Goal: Information Seeking & Learning: Learn about a topic

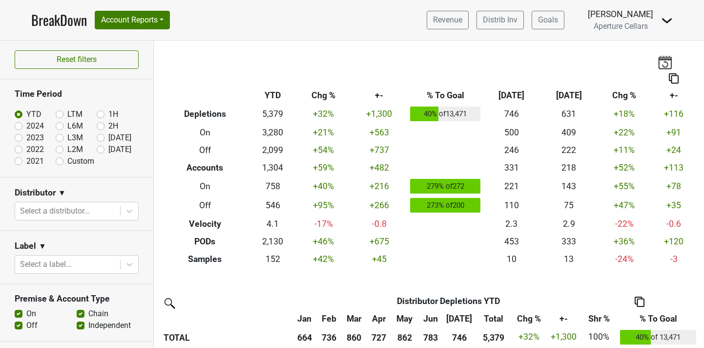
click at [26, 126] on label "2024" at bounding box center [35, 126] width 18 height 12
click at [18, 126] on input "2024" at bounding box center [34, 125] width 39 height 10
radio input "true"
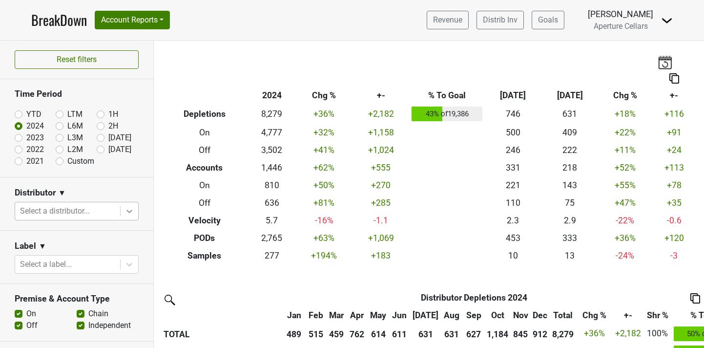
click at [130, 210] on icon at bounding box center [129, 211] width 6 height 3
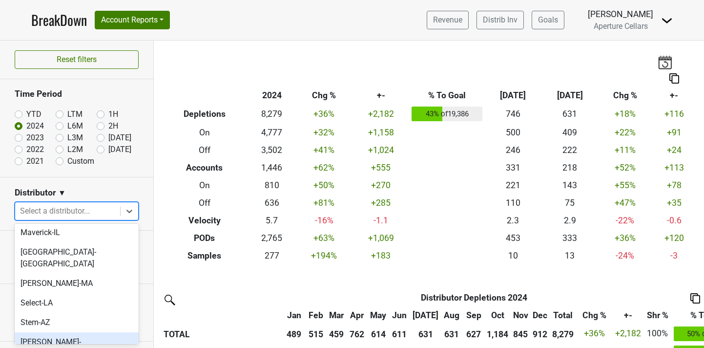
scroll to position [294, 0]
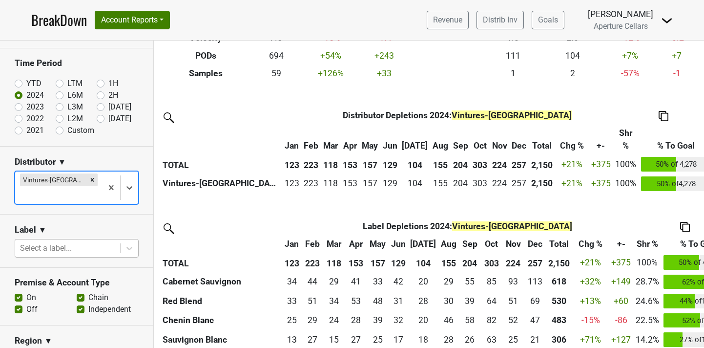
scroll to position [28, 0]
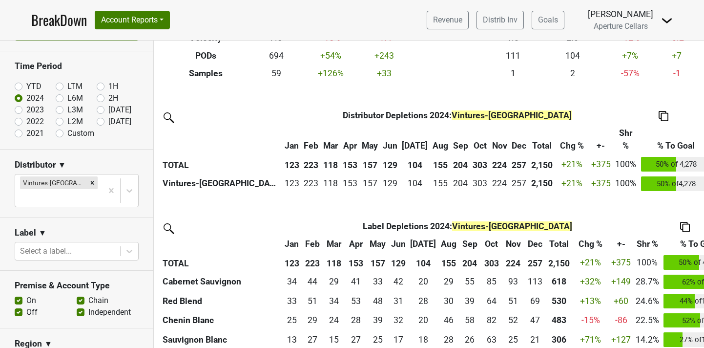
click at [67, 132] on label "Custom" at bounding box center [80, 133] width 27 height 12
click at [61, 132] on input "Custom" at bounding box center [75, 132] width 39 height 10
radio input "true"
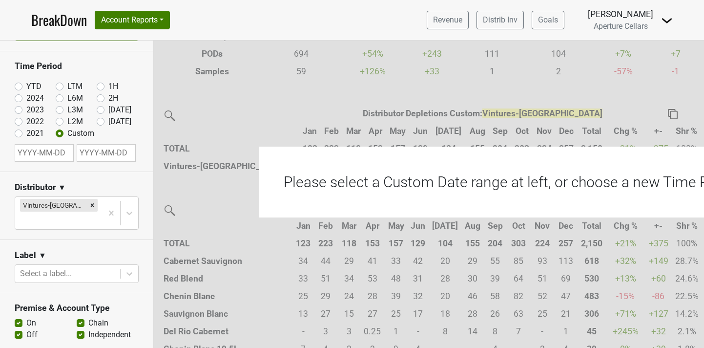
select select "7"
select select "2025"
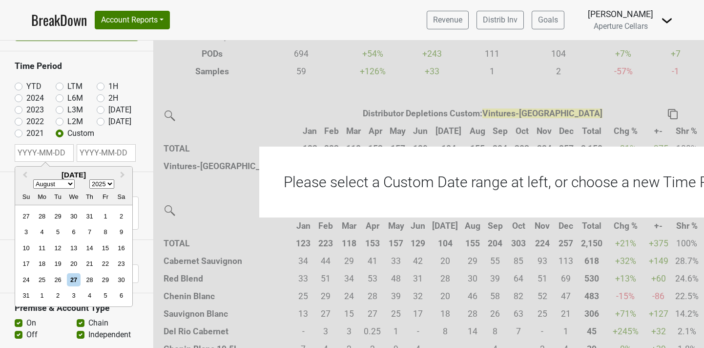
click at [45, 153] on input "text" at bounding box center [44, 153] width 59 height 18
type input "20"
select select "0"
select select "2020"
type input "2024"
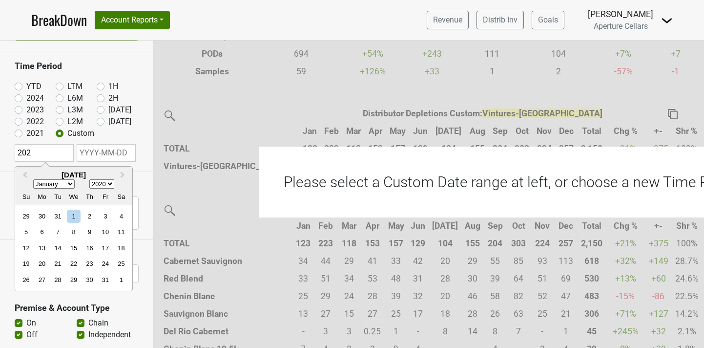
select select "2024"
type input "2024"
select select "9"
click at [60, 216] on div "1" at bounding box center [57, 216] width 13 height 13
type input "2024-10-01"
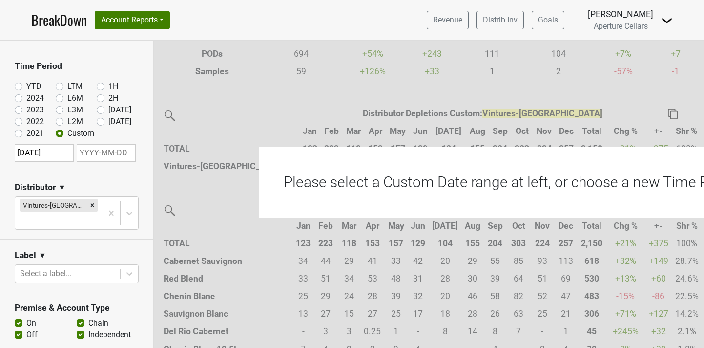
click at [93, 153] on input "text" at bounding box center [106, 153] width 59 height 18
select select "7"
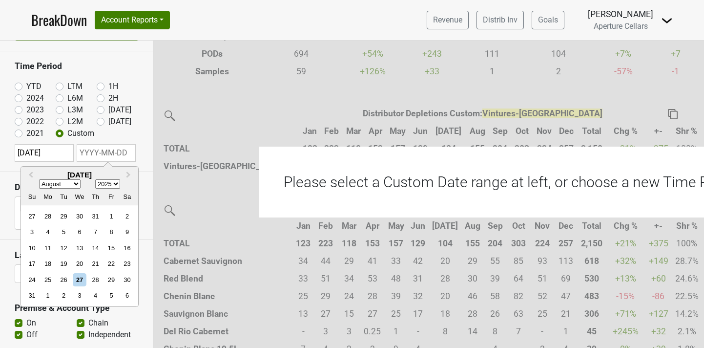
select select "2024"
select select "9"
click at [96, 279] on div "31" at bounding box center [95, 279] width 13 height 13
type input "2024-10-31"
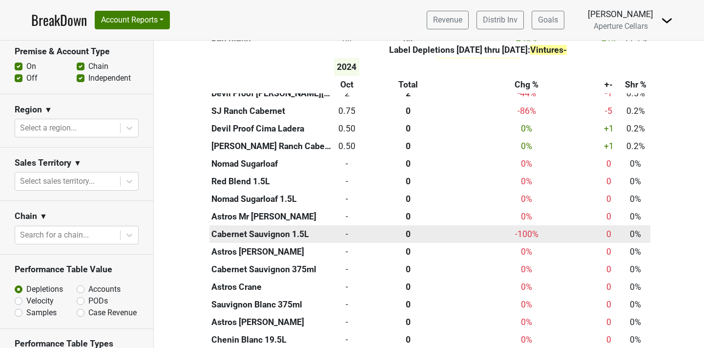
scroll to position [0, 0]
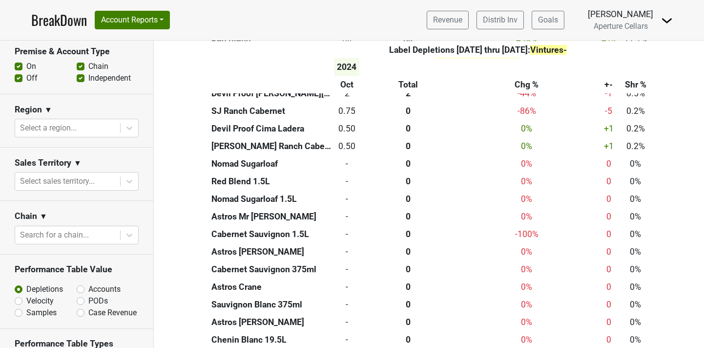
click at [88, 283] on label "Accounts" at bounding box center [104, 289] width 32 height 12
click at [80, 283] on input "Accounts" at bounding box center [106, 288] width 59 height 10
radio input "true"
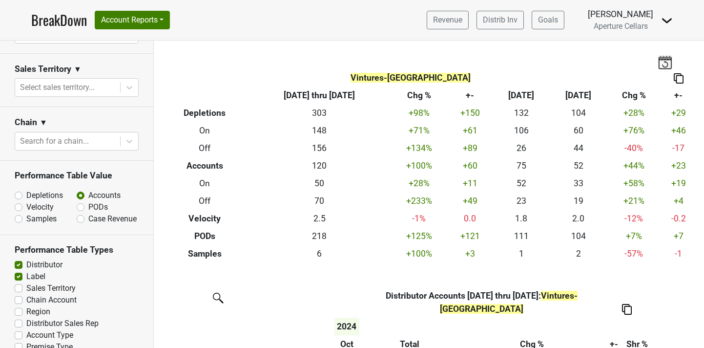
scroll to position [378, 0]
click at [26, 294] on label "Chain Account" at bounding box center [51, 300] width 50 height 12
click at [20, 294] on input "Chain Account" at bounding box center [19, 299] width 8 height 10
checkbox input "true"
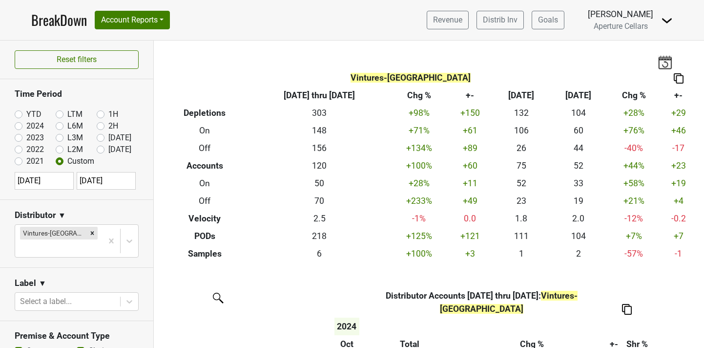
scroll to position [0, 0]
click at [448, 21] on link "Revenue" at bounding box center [448, 20] width 42 height 19
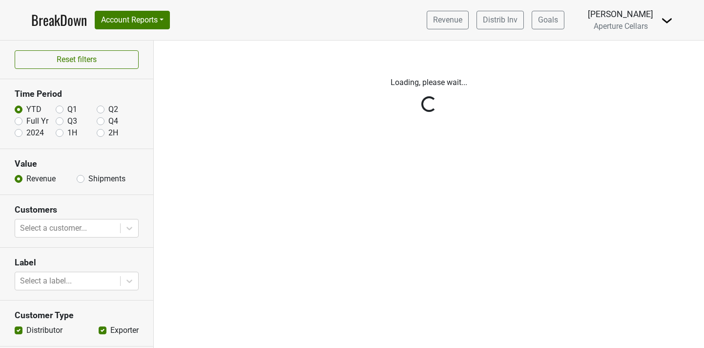
click at [88, 178] on div "Reset filters Time Period YTD Q1 Q2 Full Yr Q3 Q4 2024 1H 2H Value Revenue Ship…" at bounding box center [77, 194] width 154 height 307
click at [82, 178] on div "Reset filters Time Period YTD Q1 Q2 Full Yr Q3 Q4 2024 1H 2H Value Revenue Ship…" at bounding box center [77, 194] width 154 height 307
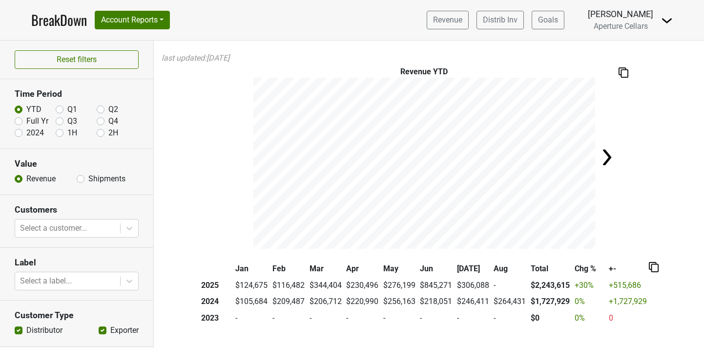
click at [88, 174] on label "Shipments" at bounding box center [106, 179] width 37 height 12
click at [80, 174] on input "Shipments" at bounding box center [81, 178] width 8 height 10
radio input "true"
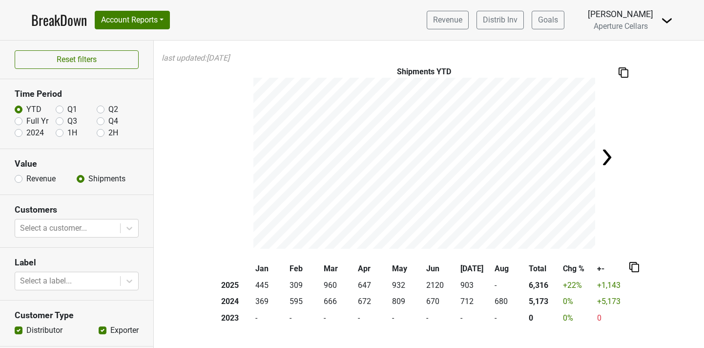
click at [26, 132] on label "2024" at bounding box center [35, 133] width 18 height 12
click at [18, 132] on input "2024" at bounding box center [19, 132] width 8 height 10
radio input "true"
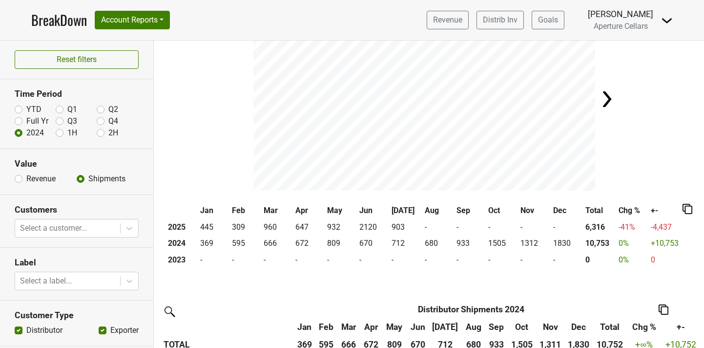
scroll to position [33, 0]
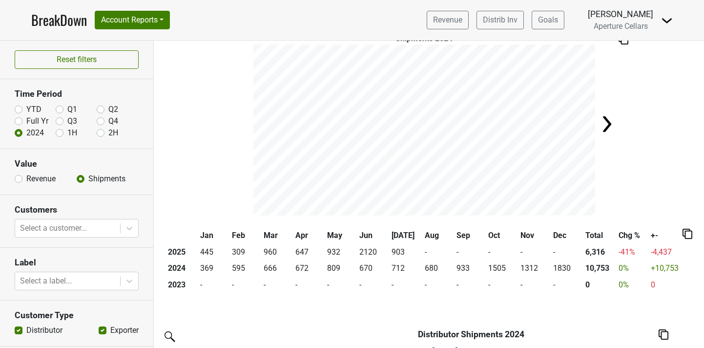
click at [26, 108] on label "YTD" at bounding box center [33, 110] width 15 height 12
click at [21, 108] on input "YTD" at bounding box center [19, 109] width 8 height 10
radio input "true"
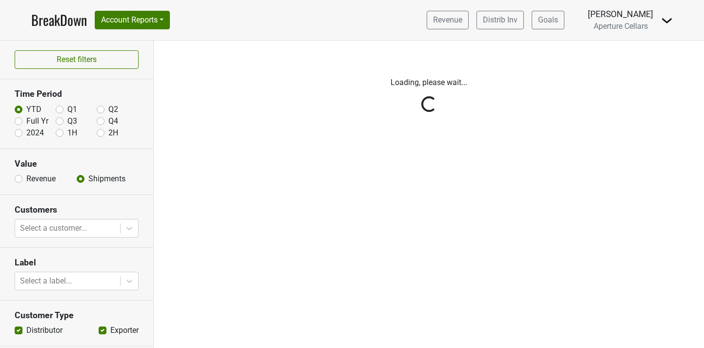
click at [63, 20] on link "BreakDown" at bounding box center [59, 20] width 56 height 21
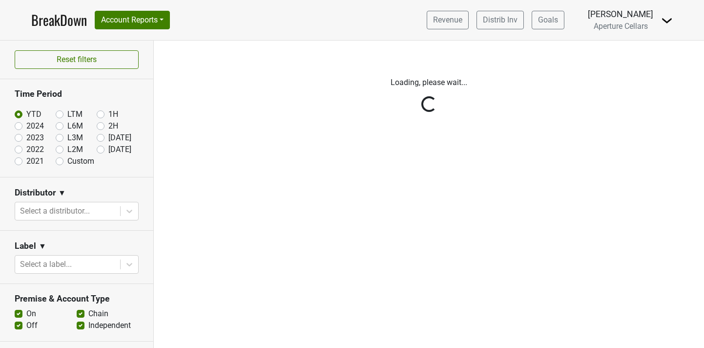
click at [125, 208] on div "Reset filters Time Period YTD LTM 1H 2024 L6M 2H 2023 L3M Jul '25 2022 L2M Aug …" at bounding box center [77, 194] width 154 height 307
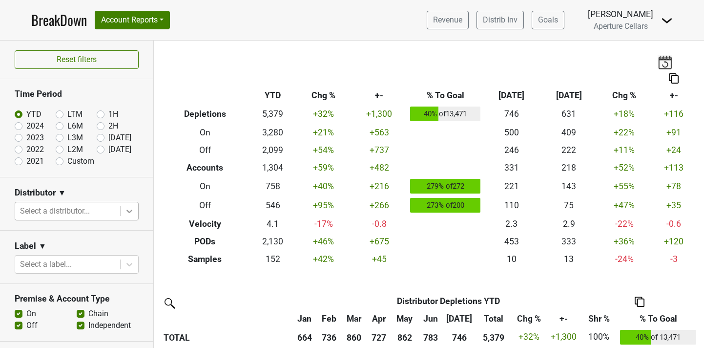
click at [130, 211] on icon at bounding box center [129, 211] width 6 height 3
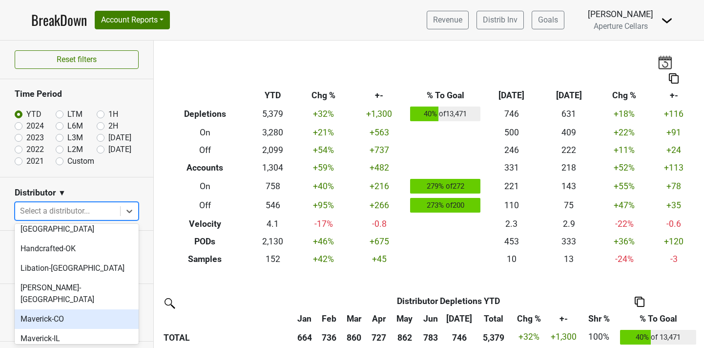
scroll to position [198, 0]
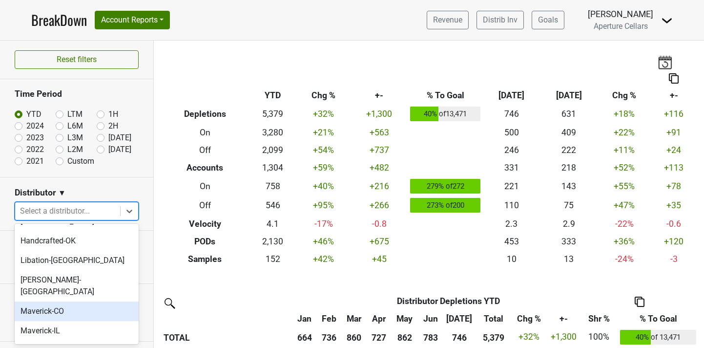
click at [65, 301] on div "Maverick-CO" at bounding box center [77, 311] width 124 height 20
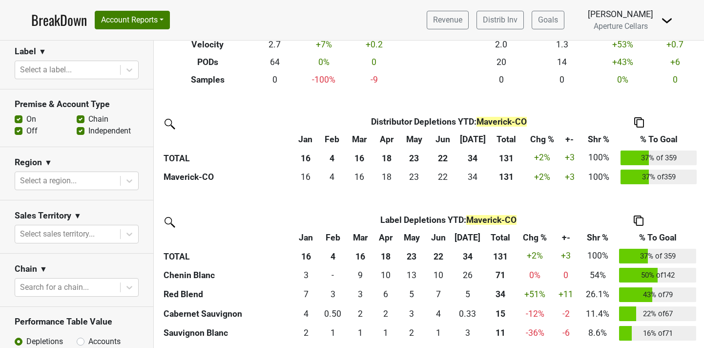
scroll to position [287, 0]
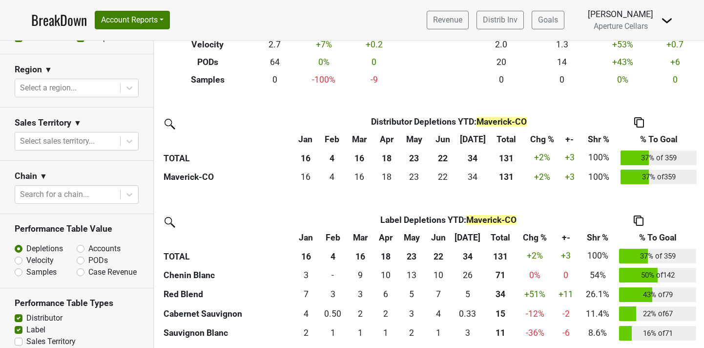
click at [88, 248] on label "Accounts" at bounding box center [104, 249] width 32 height 12
click at [80, 248] on input "Accounts" at bounding box center [106, 248] width 59 height 10
radio input "true"
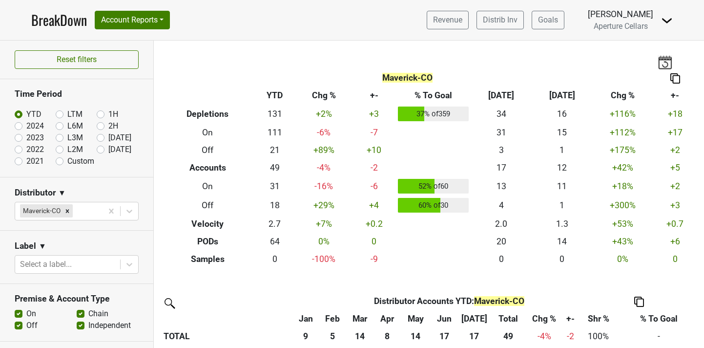
scroll to position [0, 0]
click at [108, 150] on label "[DATE]" at bounding box center [119, 150] width 23 height 12
click at [101, 150] on input "[DATE]" at bounding box center [116, 149] width 39 height 10
radio input "true"
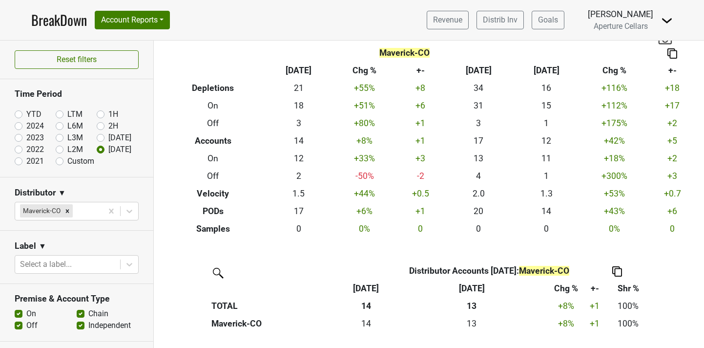
scroll to position [24, 0]
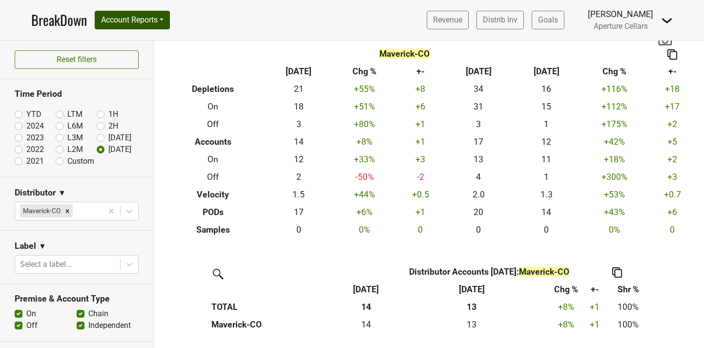
click at [124, 21] on button "Account Reports" at bounding box center [132, 20] width 75 height 19
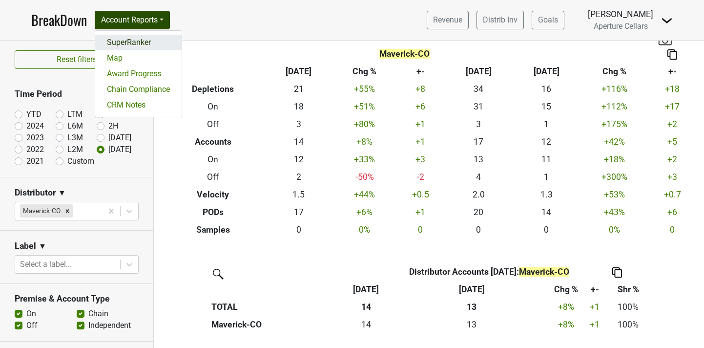
click at [133, 43] on link "SuperRanker" at bounding box center [138, 43] width 86 height 16
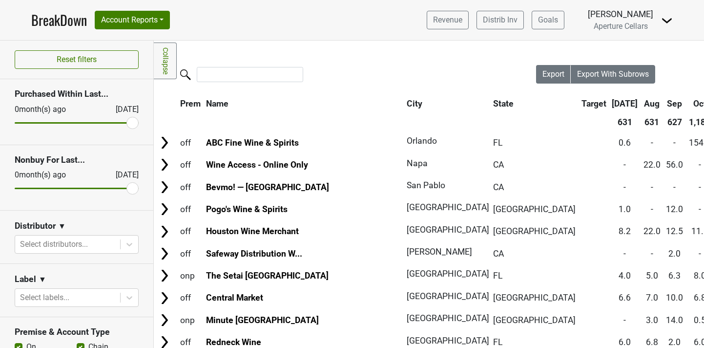
drag, startPoint x: 24, startPoint y: 121, endPoint x: 134, endPoint y: 120, distance: 109.9
click at [134, 122] on input "range" at bounding box center [77, 122] width 124 height 1
click at [126, 244] on icon at bounding box center [130, 244] width 10 height 10
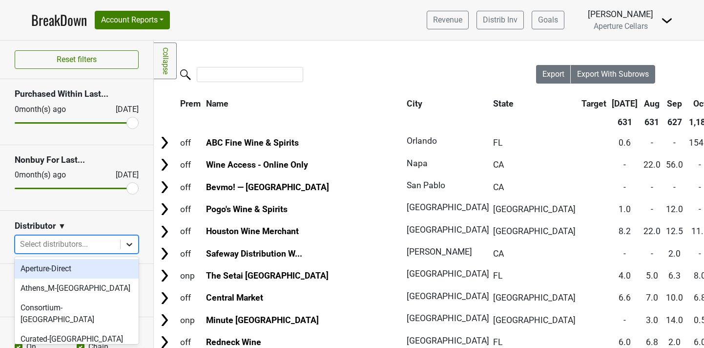
click at [126, 243] on icon at bounding box center [130, 244] width 10 height 10
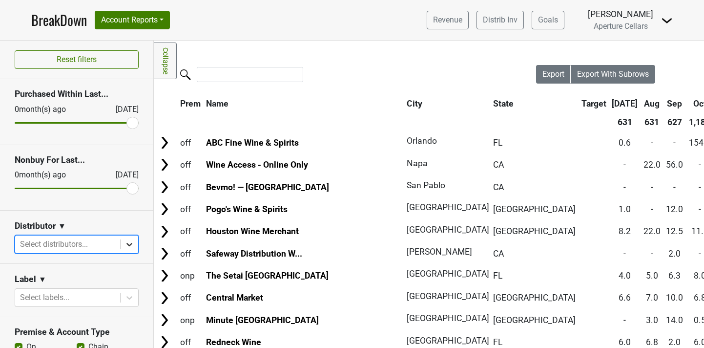
click at [127, 245] on icon at bounding box center [130, 244] width 10 height 10
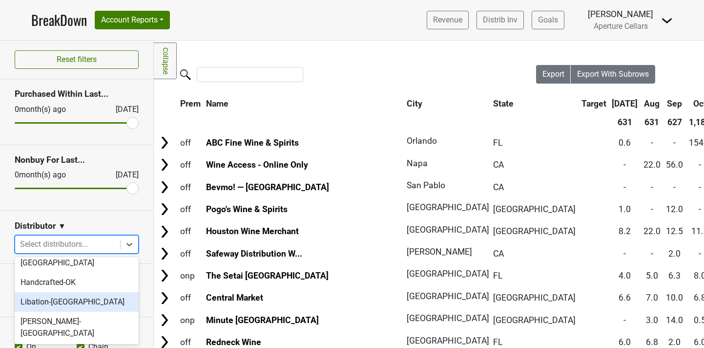
scroll to position [223, 0]
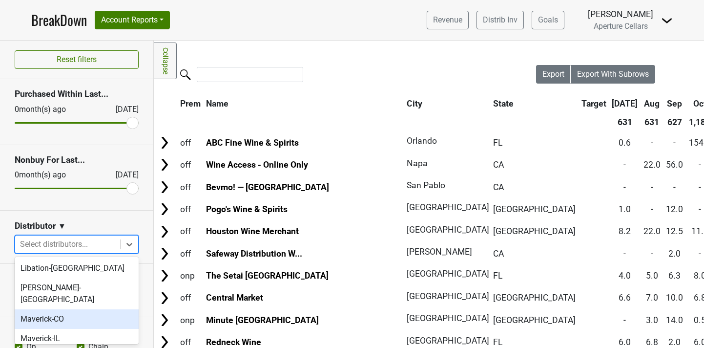
click at [78, 309] on div "Maverick-CO" at bounding box center [77, 319] width 124 height 20
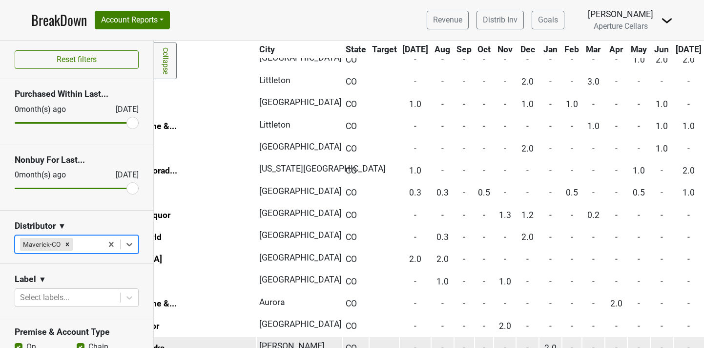
scroll to position [211, 128]
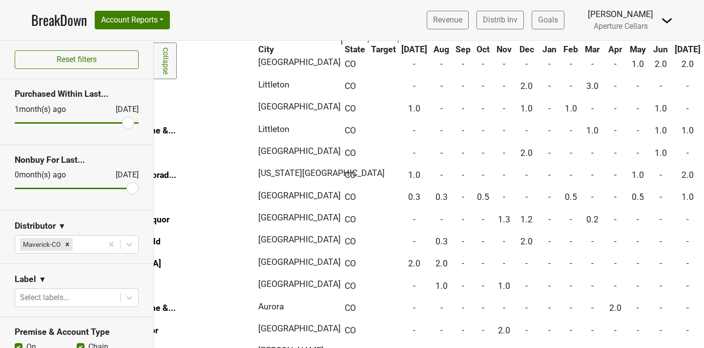
type input "1"
click at [130, 122] on input "range" at bounding box center [77, 122] width 124 height 1
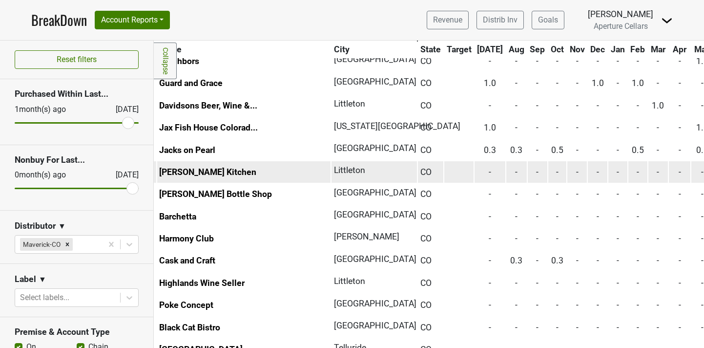
scroll to position [211, 47]
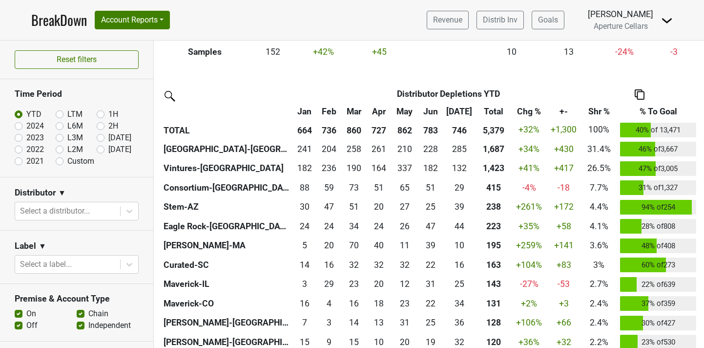
scroll to position [209, 0]
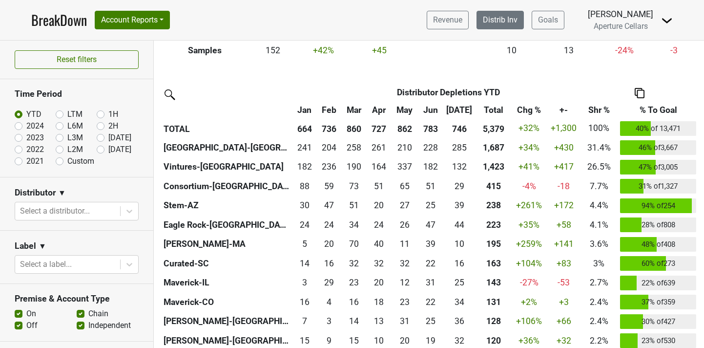
click at [511, 27] on link "Distrib Inv" at bounding box center [500, 20] width 47 height 19
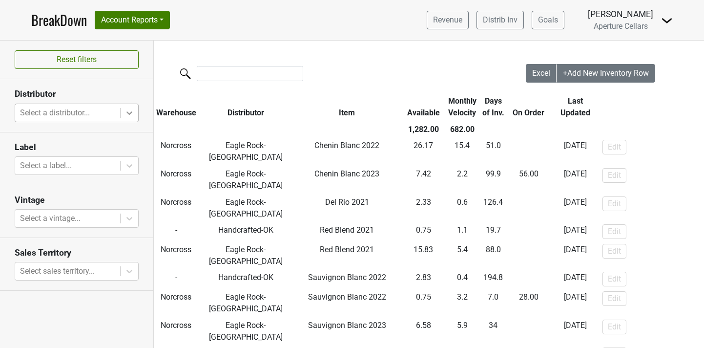
click at [127, 114] on icon at bounding box center [130, 113] width 10 height 10
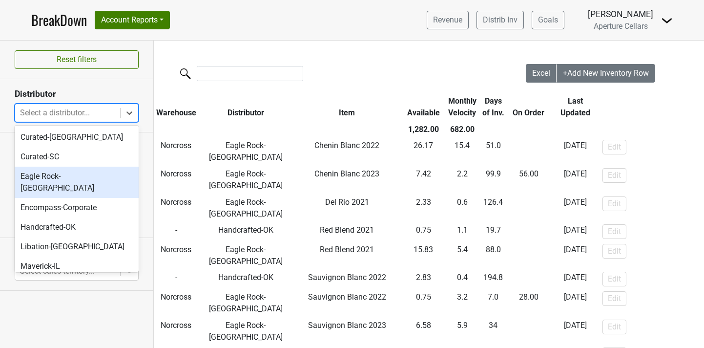
click at [233, 28] on nav "BreakDown Account Reports SuperRanker Map Award Progress Chain Compliance CRM N…" at bounding box center [351, 20] width 657 height 40
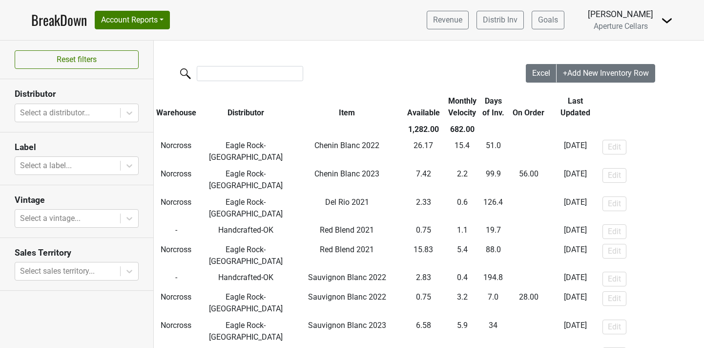
click at [55, 17] on link "BreakDown" at bounding box center [59, 20] width 56 height 21
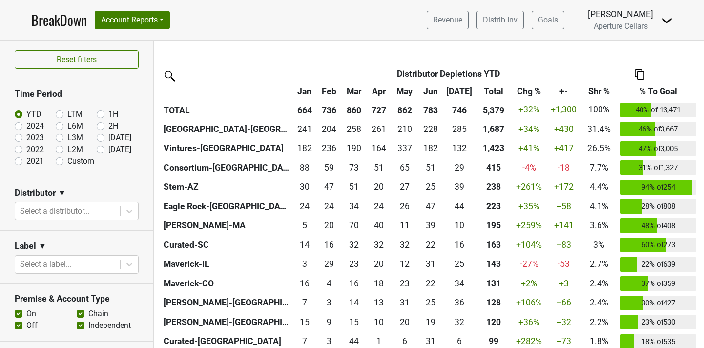
scroll to position [230, 0]
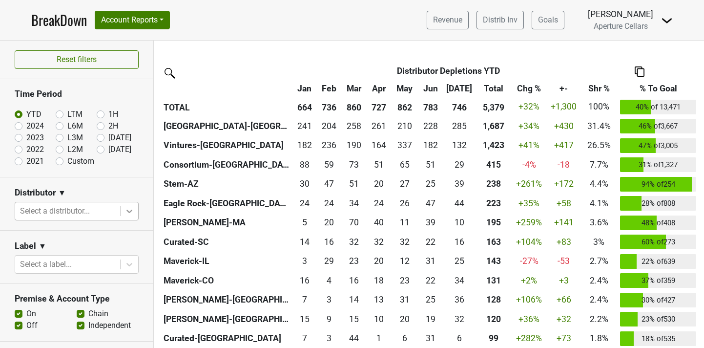
click at [127, 213] on icon at bounding box center [130, 211] width 10 height 10
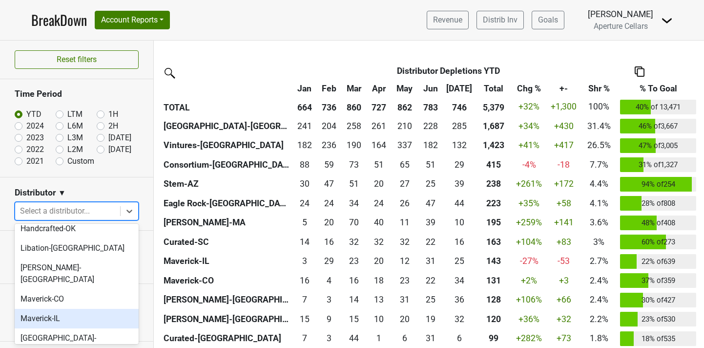
scroll to position [224, 0]
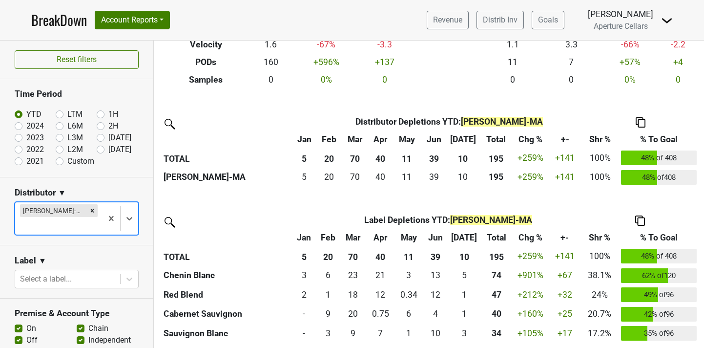
scroll to position [0, 0]
click at [26, 126] on label "2024" at bounding box center [35, 126] width 18 height 12
click at [19, 126] on input "2024" at bounding box center [34, 125] width 39 height 10
radio input "true"
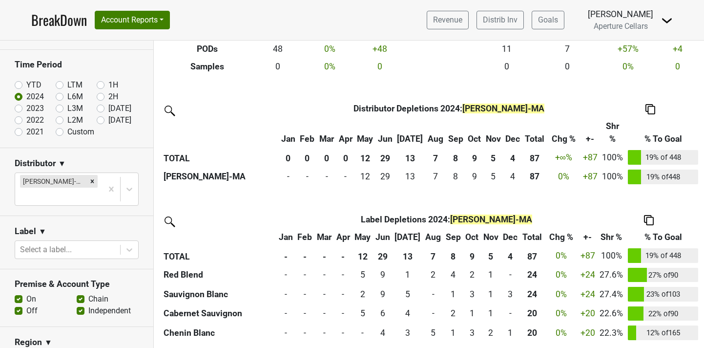
scroll to position [189, 0]
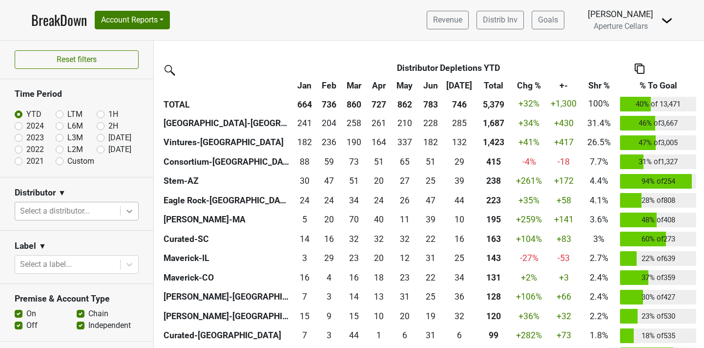
click at [134, 210] on icon at bounding box center [130, 211] width 10 height 10
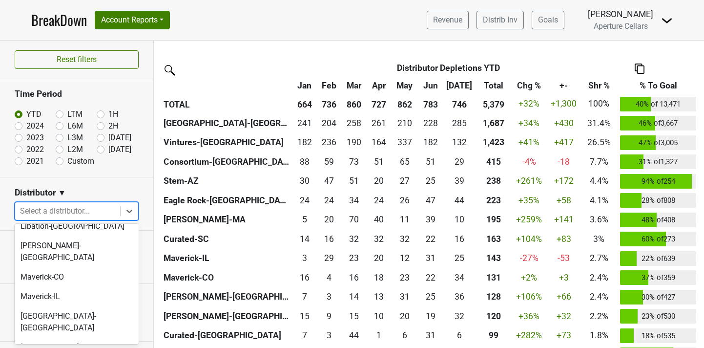
scroll to position [246, 0]
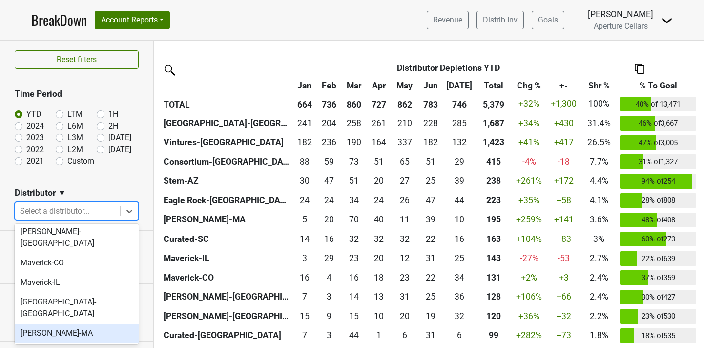
click at [100, 323] on div "[PERSON_NAME]-MA" at bounding box center [77, 333] width 124 height 20
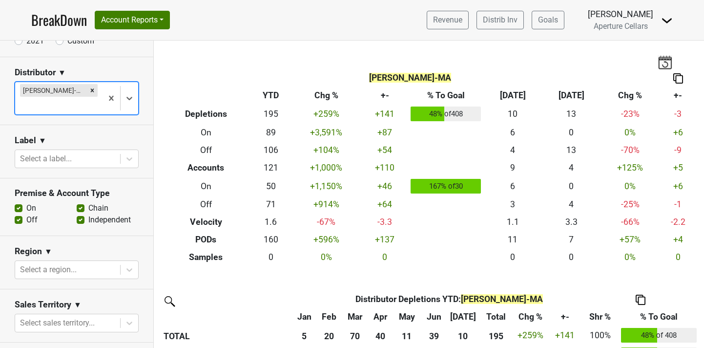
scroll to position [130, 0]
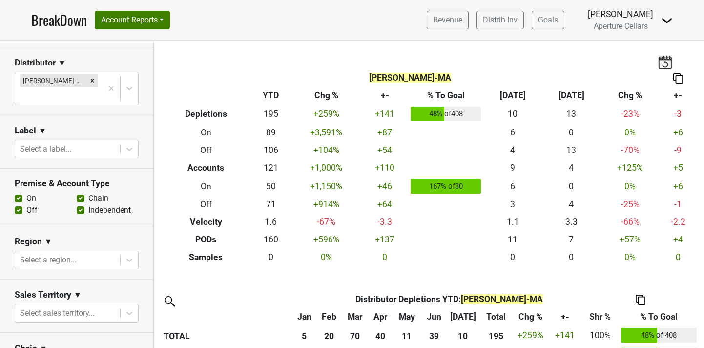
click at [26, 204] on label "Off" at bounding box center [31, 210] width 11 height 12
click at [17, 204] on input "Off" at bounding box center [19, 209] width 8 height 10
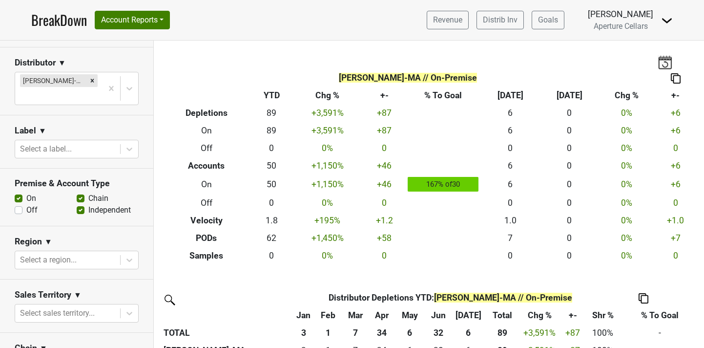
click at [26, 204] on label "Off" at bounding box center [31, 210] width 11 height 12
click at [20, 204] on input "Off" at bounding box center [19, 209] width 8 height 10
checkbox input "true"
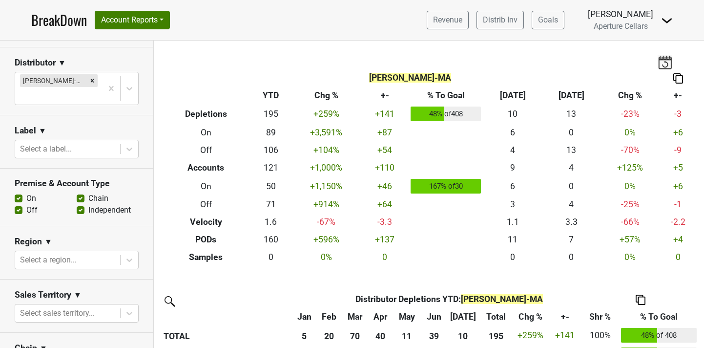
click at [26, 192] on label "On" at bounding box center [31, 198] width 10 height 12
click at [18, 192] on input "On" at bounding box center [19, 197] width 8 height 10
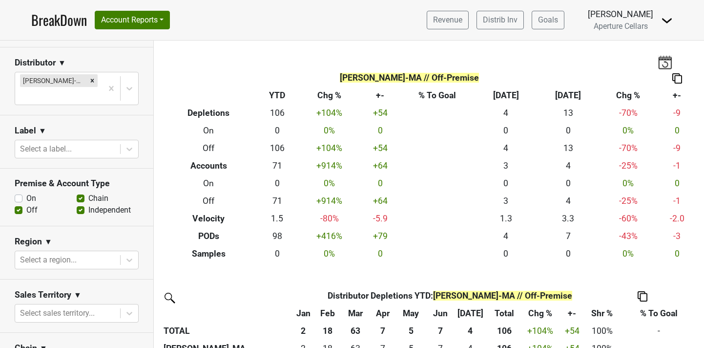
click at [26, 192] on label "On" at bounding box center [31, 198] width 10 height 12
click at [16, 192] on input "On" at bounding box center [19, 197] width 8 height 10
checkbox input "true"
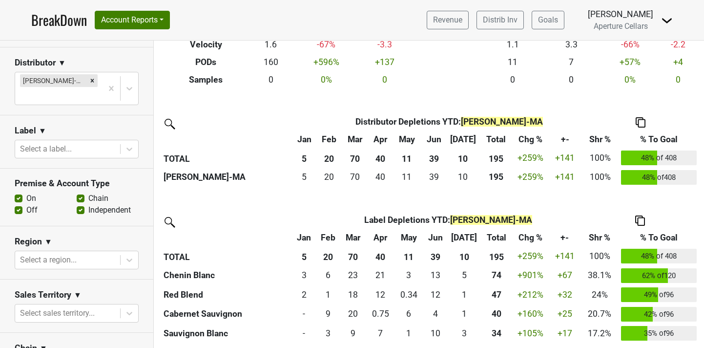
scroll to position [0, 0]
